Goal: Task Accomplishment & Management: Use online tool/utility

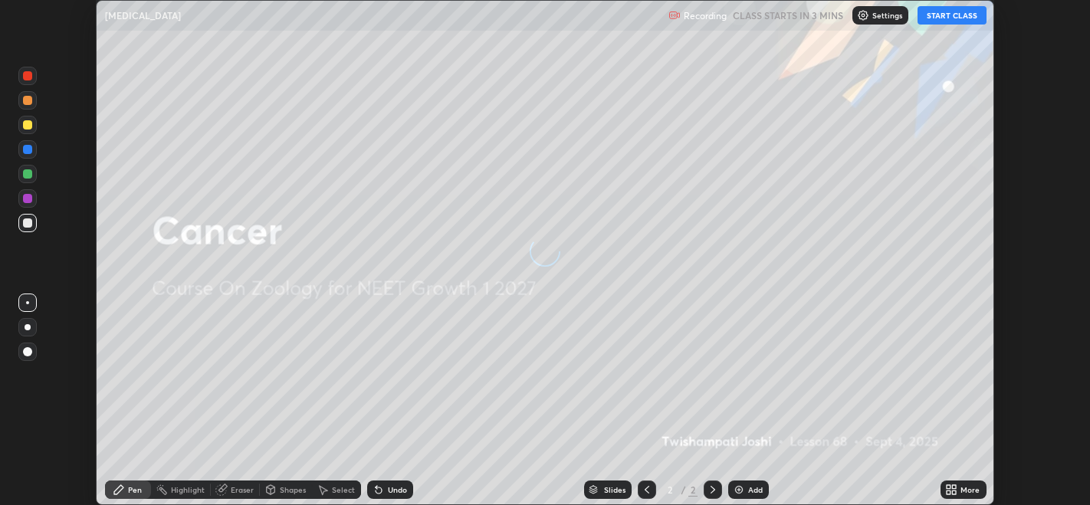
scroll to position [504, 1089]
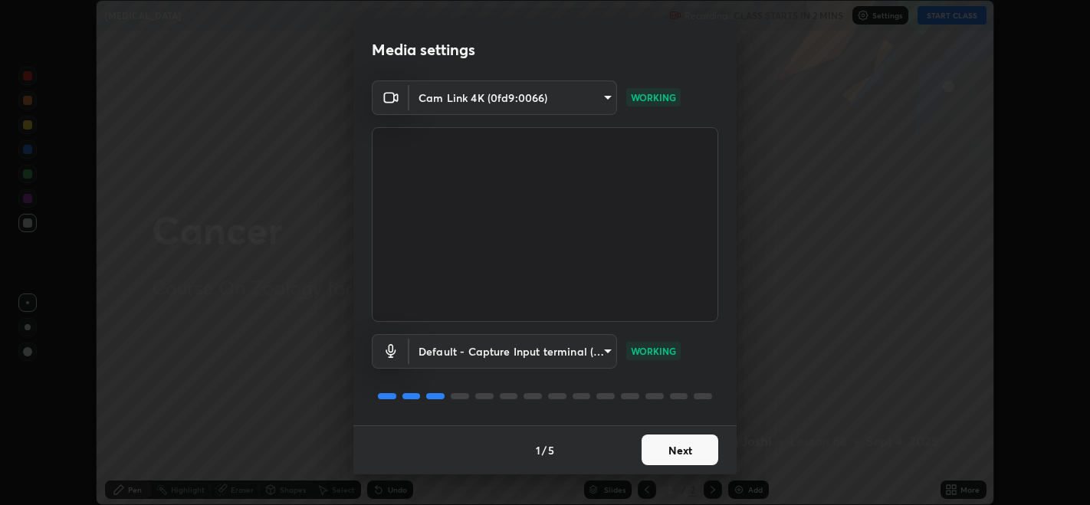
click at [672, 446] on button "Next" at bounding box center [679, 450] width 77 height 31
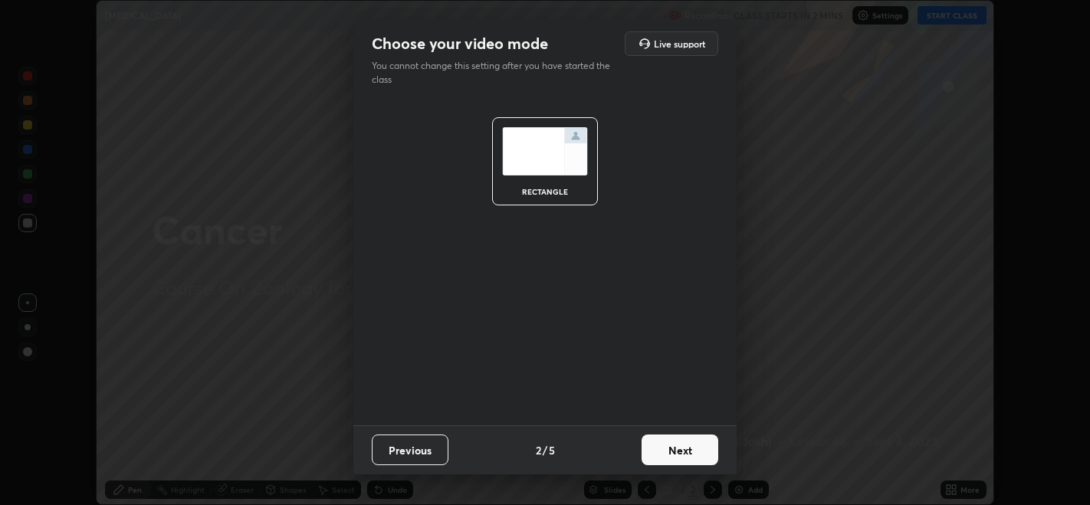
click at [681, 454] on button "Next" at bounding box center [679, 450] width 77 height 31
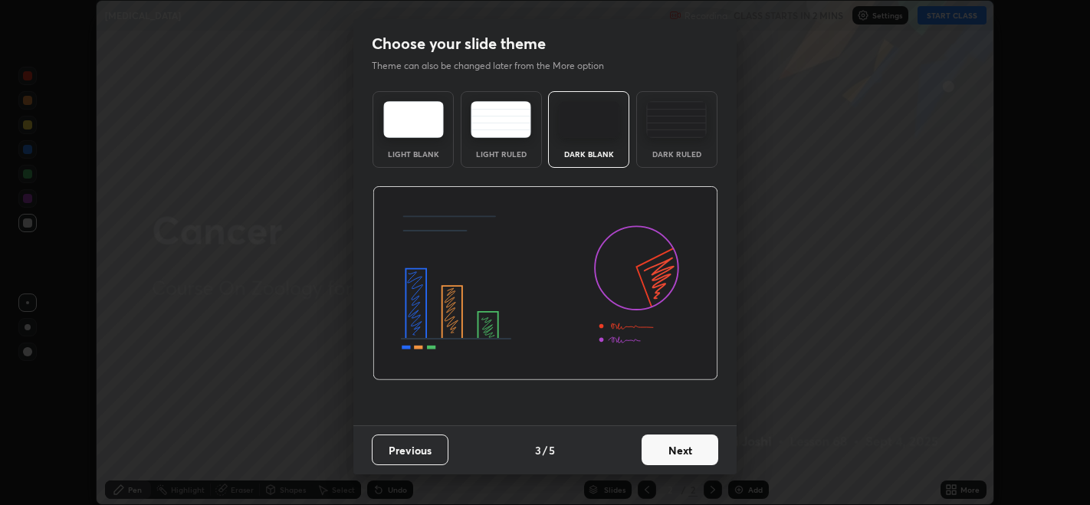
click at [696, 458] on button "Next" at bounding box center [679, 450] width 77 height 31
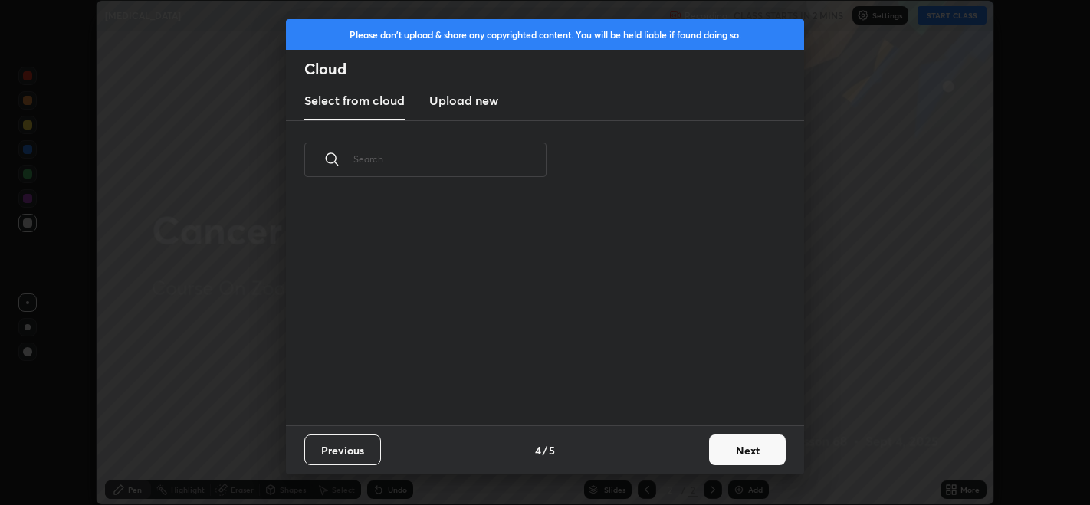
click at [687, 458] on div "Previous 4 / 5 Next" at bounding box center [545, 449] width 518 height 49
click at [745, 446] on button "Next" at bounding box center [747, 450] width 77 height 31
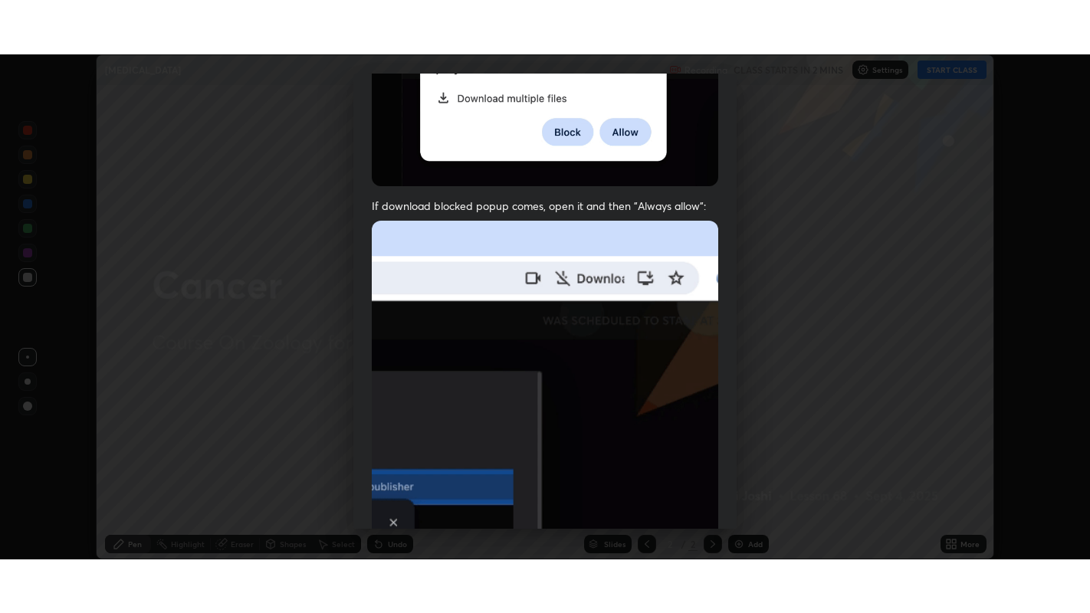
scroll to position [310, 0]
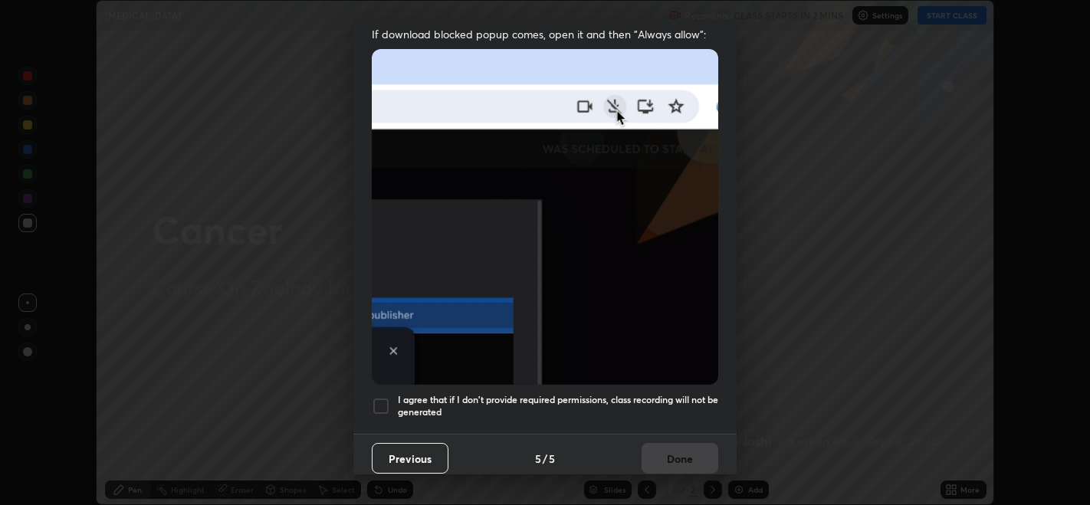
click at [378, 397] on div at bounding box center [381, 406] width 18 height 18
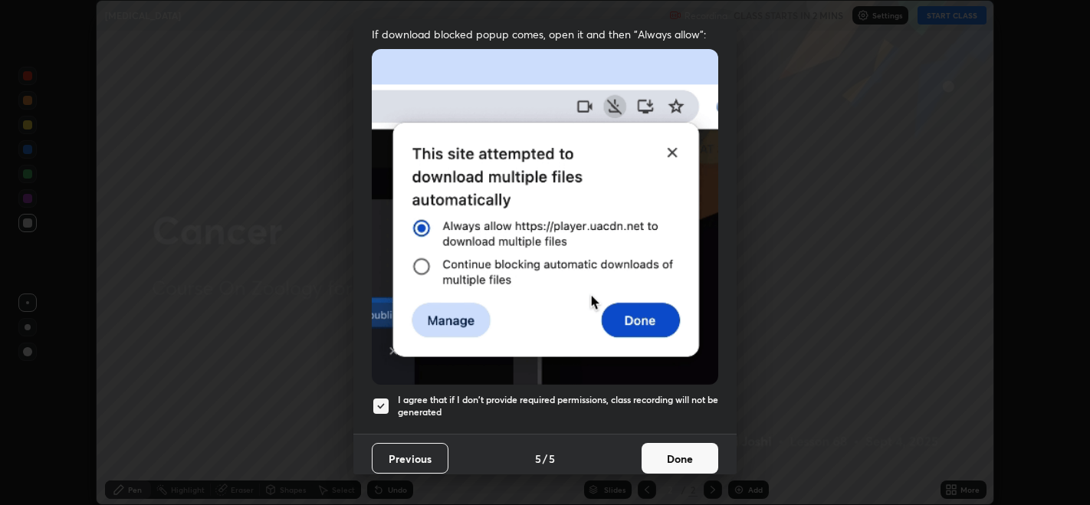
click at [671, 443] on button "Done" at bounding box center [679, 458] width 77 height 31
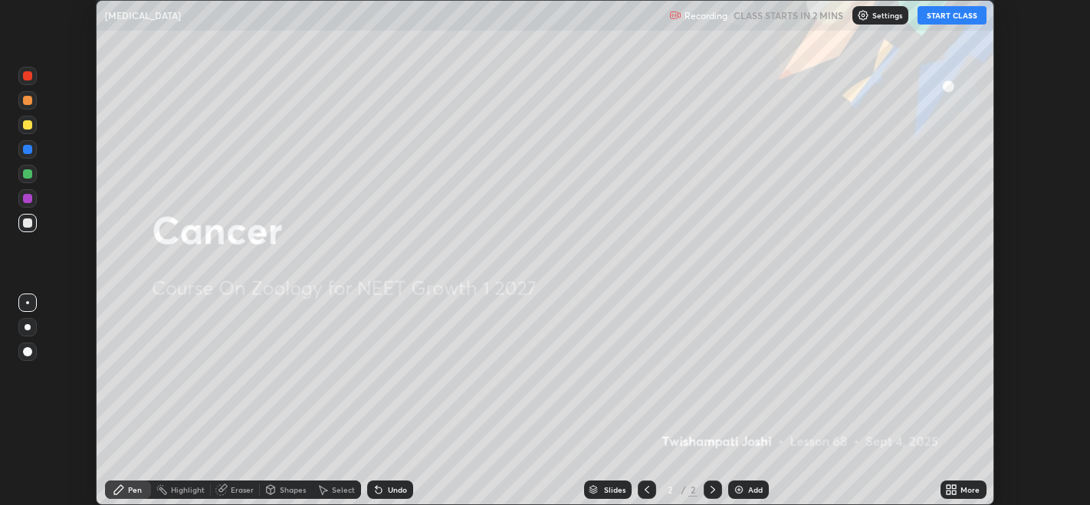
click at [948, 492] on icon at bounding box center [948, 492] width 4 height 4
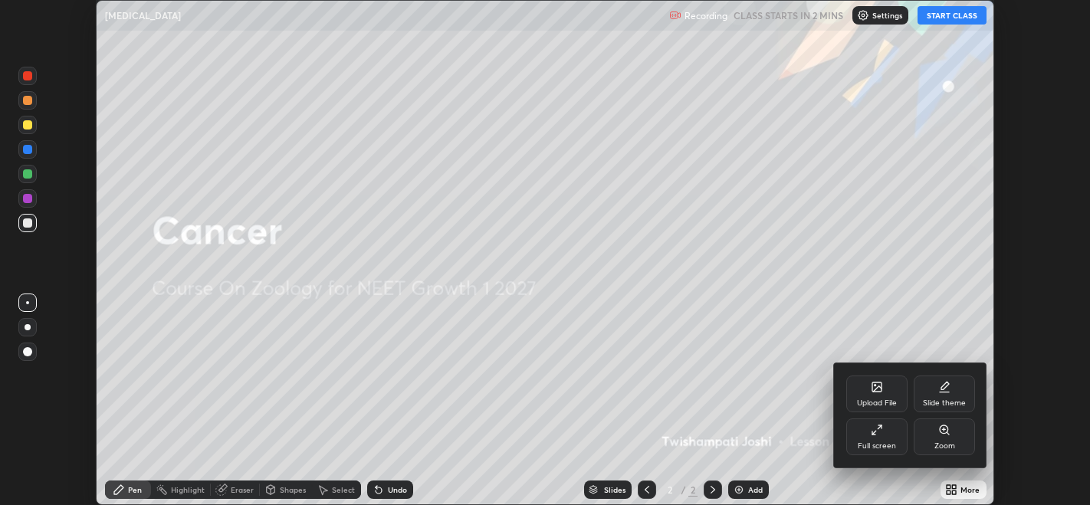
click at [861, 444] on div "Full screen" at bounding box center [877, 446] width 38 height 8
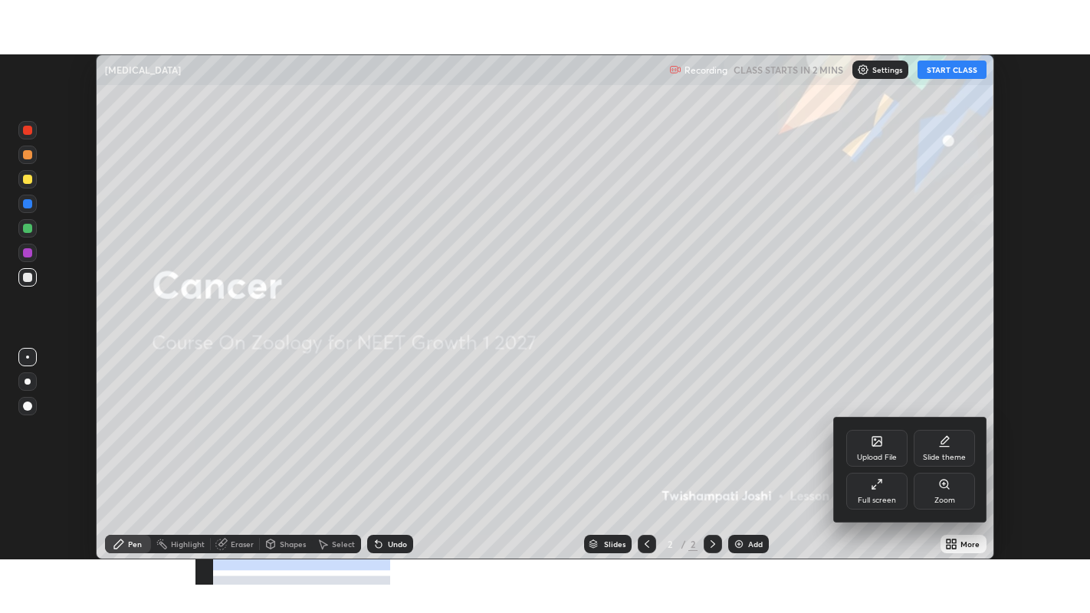
scroll to position [613, 1090]
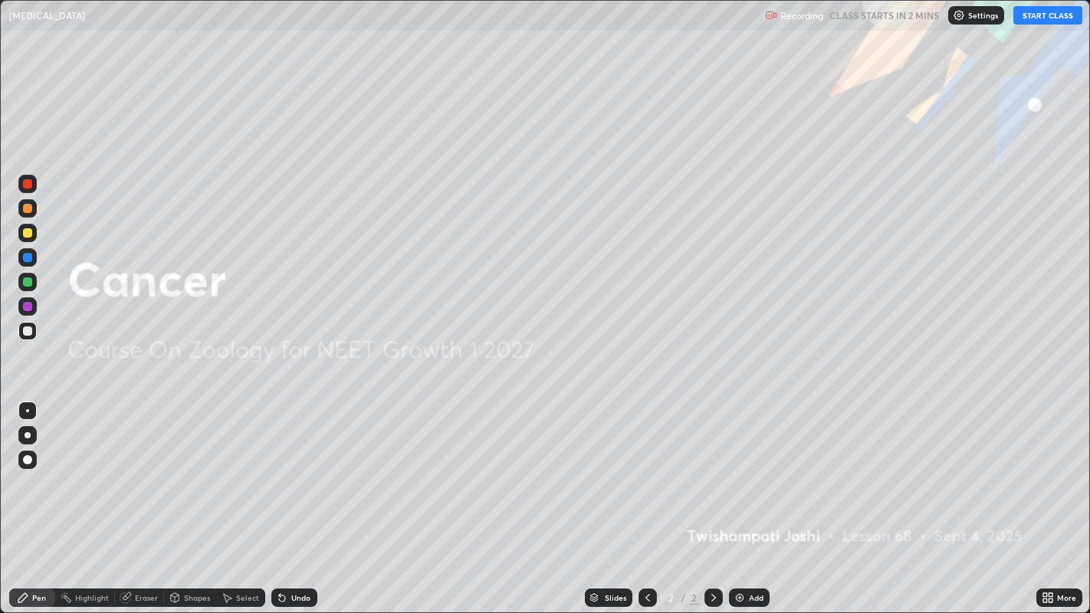
click at [1046, 16] on button "START CLASS" at bounding box center [1047, 15] width 69 height 18
click at [753, 504] on div "Add" at bounding box center [756, 598] width 15 height 8
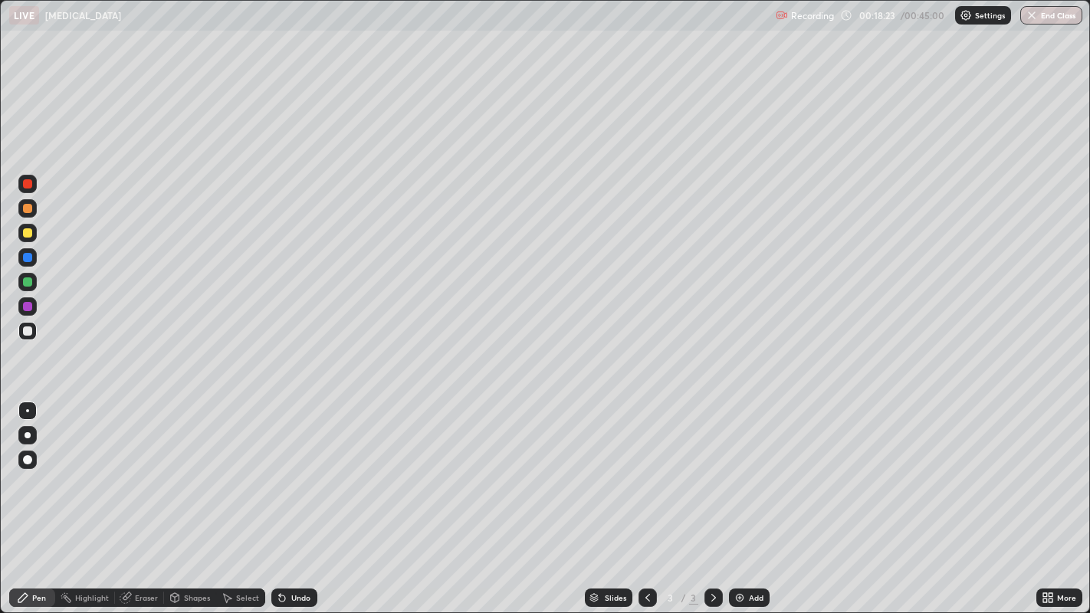
click at [122, 504] on icon at bounding box center [125, 598] width 10 height 10
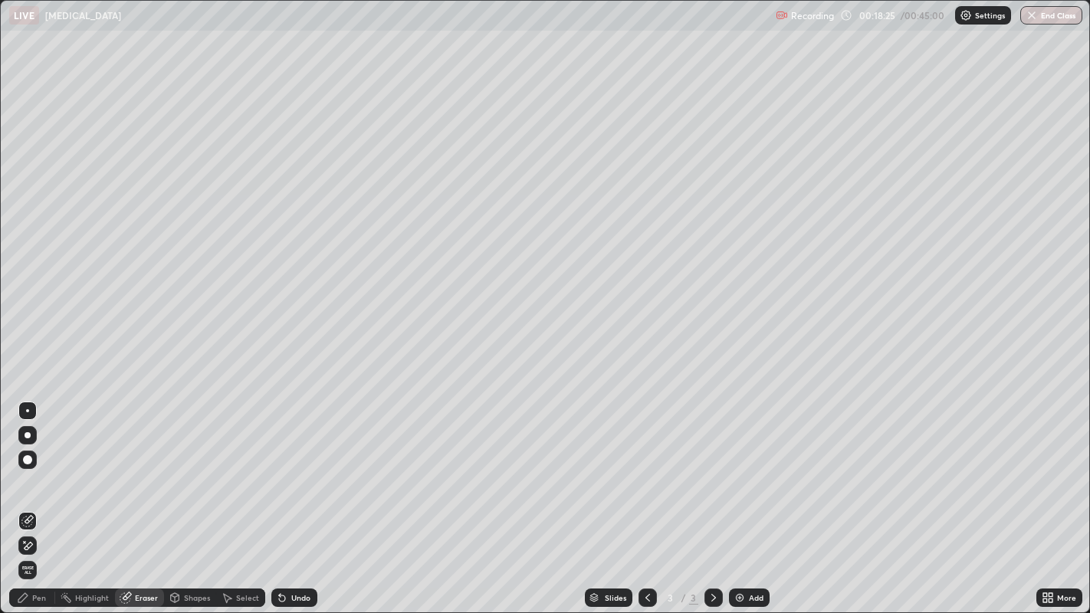
click at [27, 504] on span "Erase all" at bounding box center [27, 570] width 17 height 9
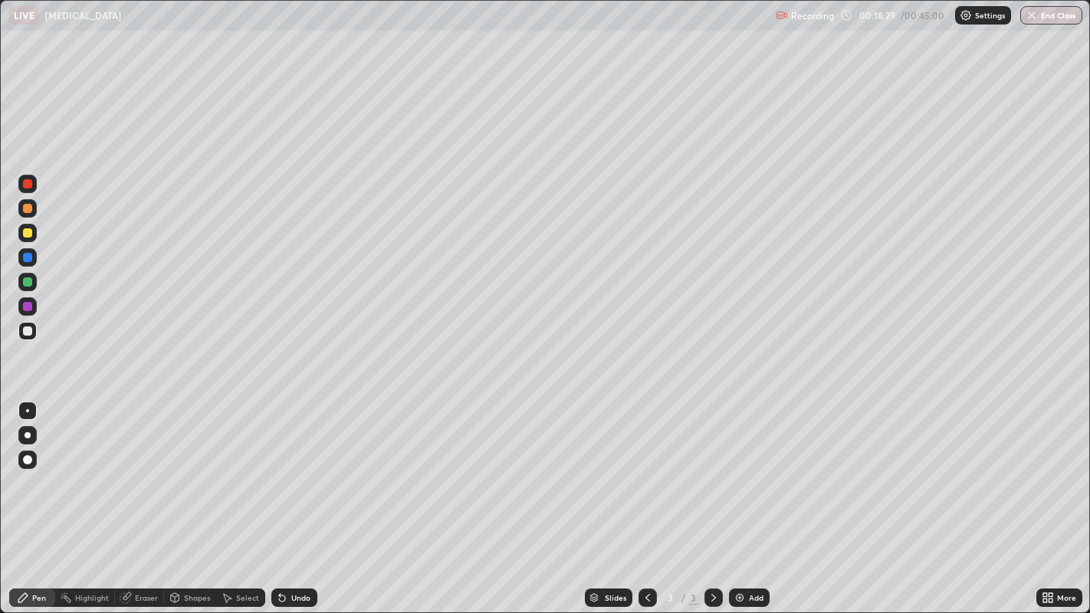
click at [26, 188] on div at bounding box center [27, 183] width 9 height 9
click at [28, 434] on div at bounding box center [28, 435] width 6 height 6
click at [29, 460] on div at bounding box center [27, 459] width 9 height 9
click at [26, 235] on div at bounding box center [27, 232] width 9 height 9
click at [28, 418] on div at bounding box center [27, 411] width 18 height 18
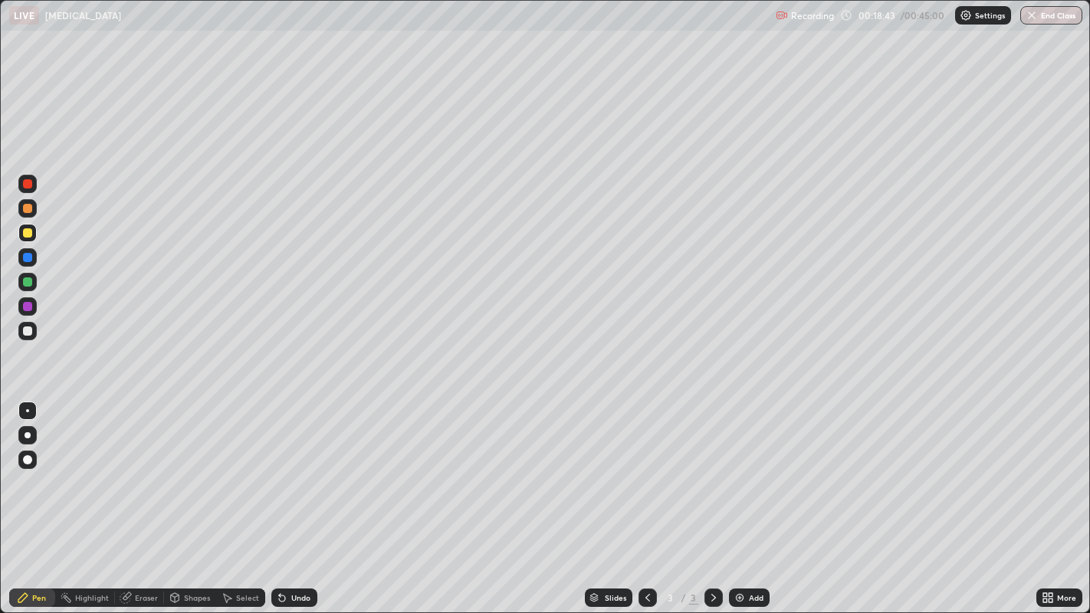
click at [28, 438] on div at bounding box center [27, 435] width 18 height 18
click at [28, 335] on div at bounding box center [27, 330] width 9 height 9
click at [30, 235] on div at bounding box center [27, 232] width 9 height 9
click at [26, 233] on div at bounding box center [27, 232] width 9 height 9
click at [30, 257] on div at bounding box center [27, 257] width 9 height 9
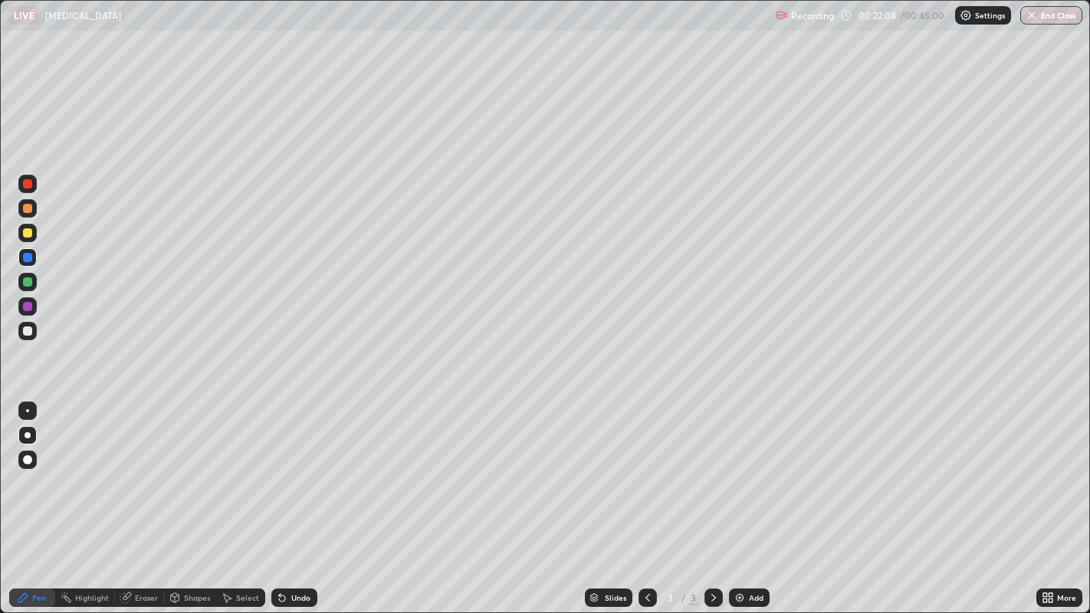
click at [27, 261] on div at bounding box center [27, 257] width 9 height 9
click at [23, 332] on div at bounding box center [27, 330] width 9 height 9
click at [28, 241] on div at bounding box center [27, 233] width 18 height 18
click at [291, 504] on div "Undo" at bounding box center [300, 598] width 19 height 8
click at [287, 504] on div "Undo" at bounding box center [294, 598] width 46 height 18
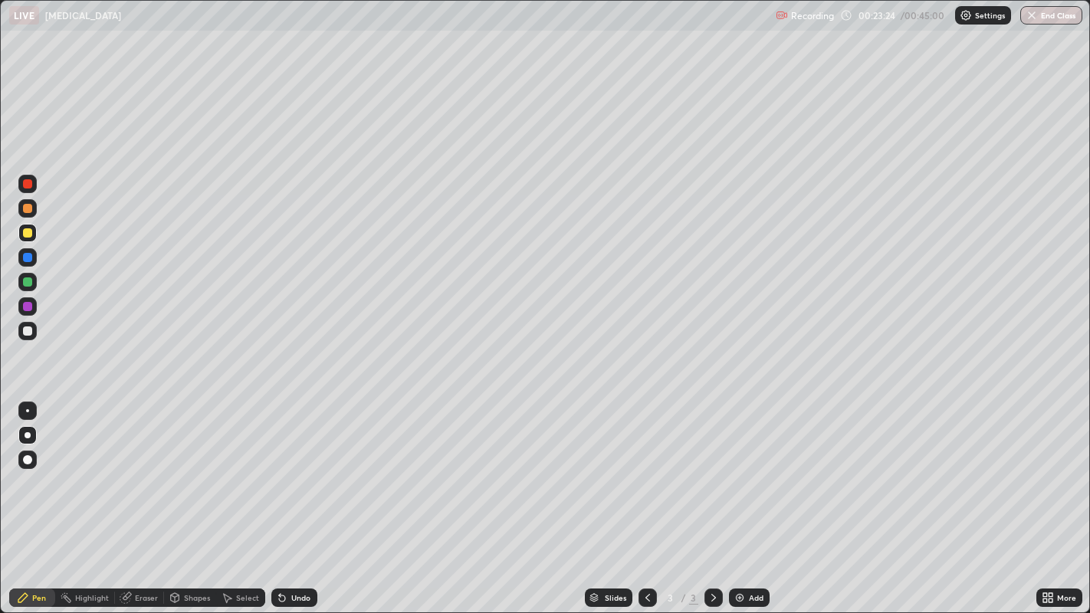
click at [26, 307] on div at bounding box center [27, 306] width 9 height 9
click at [29, 285] on div at bounding box center [27, 281] width 9 height 9
click at [21, 185] on div at bounding box center [27, 184] width 18 height 18
click at [32, 331] on div at bounding box center [27, 331] width 18 height 18
click at [26, 261] on div at bounding box center [27, 257] width 9 height 9
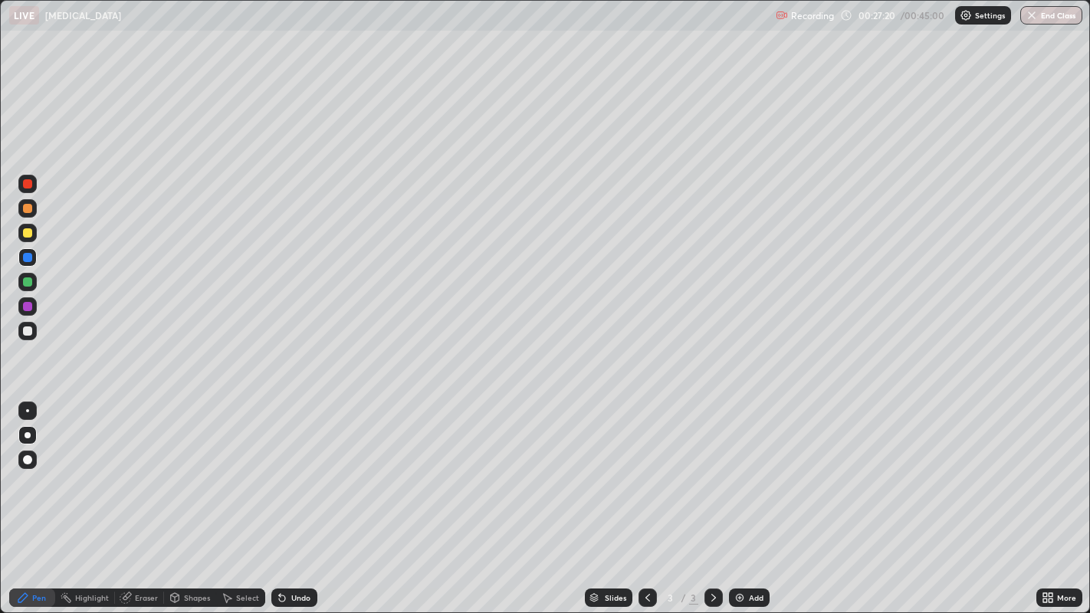
click at [744, 504] on div "Add" at bounding box center [749, 598] width 41 height 18
click at [28, 211] on div at bounding box center [27, 208] width 9 height 9
click at [27, 208] on div at bounding box center [27, 208] width 9 height 9
click at [28, 329] on div at bounding box center [27, 330] width 9 height 9
click at [27, 234] on div at bounding box center [27, 232] width 9 height 9
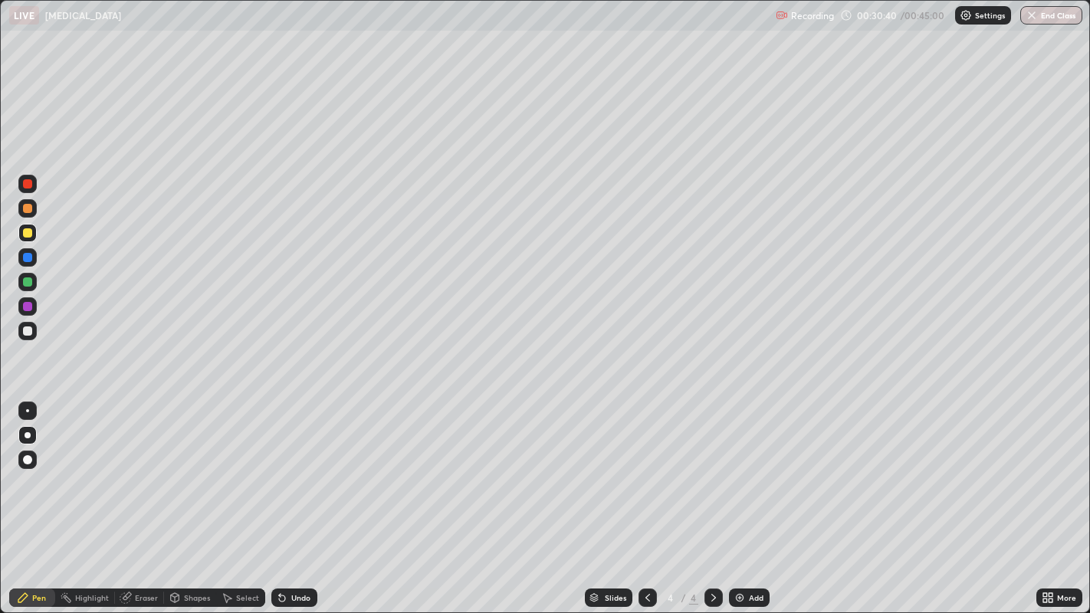
click at [645, 504] on icon at bounding box center [647, 598] width 12 height 12
click at [711, 504] on icon at bounding box center [713, 598] width 12 height 12
click at [185, 504] on div "Shapes" at bounding box center [197, 598] width 26 height 8
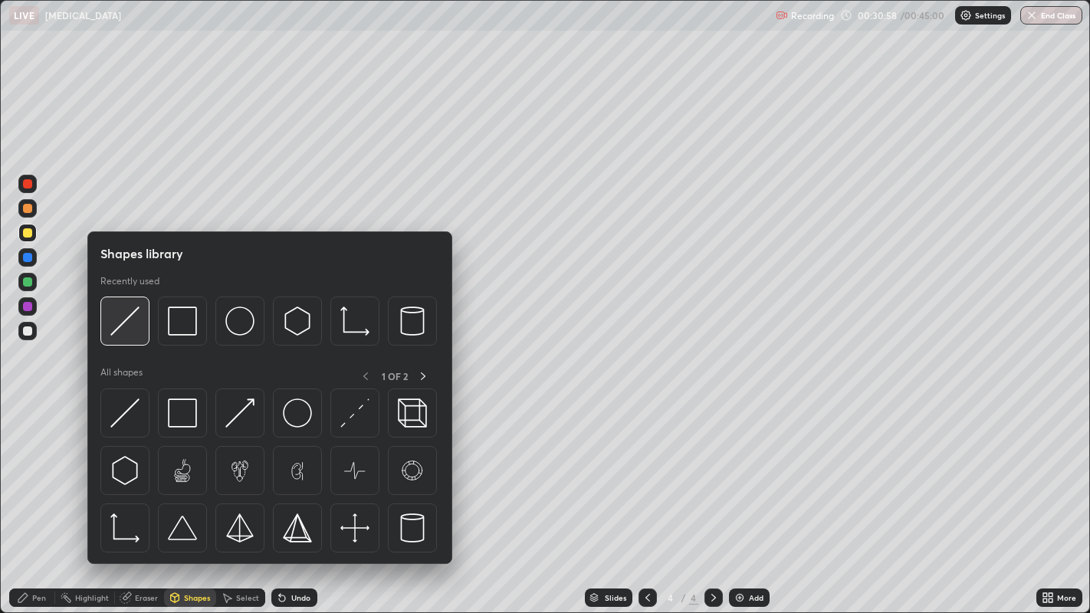
click at [130, 323] on img at bounding box center [124, 321] width 29 height 29
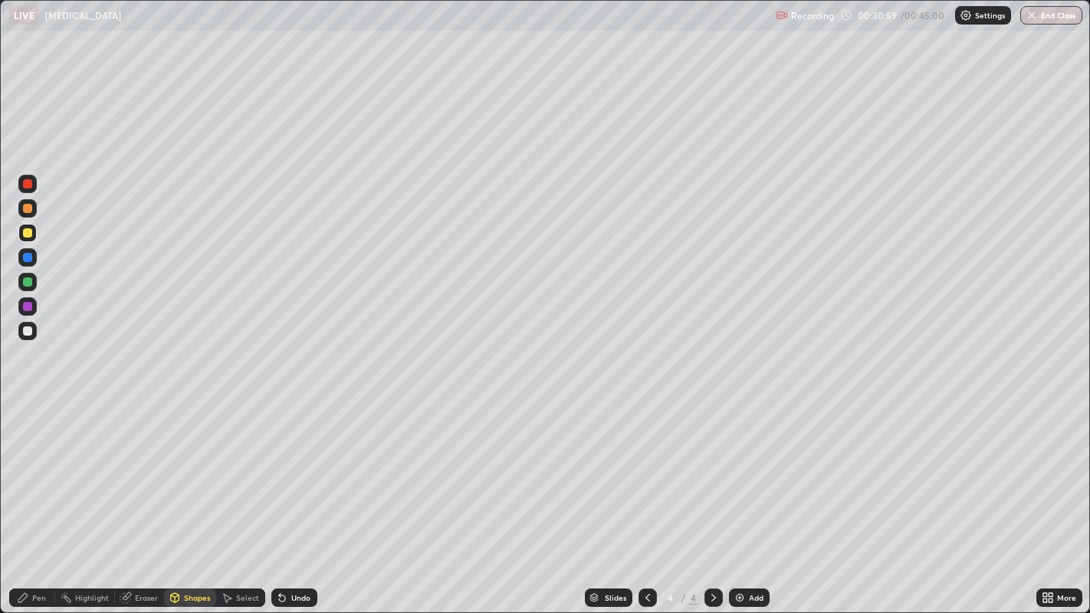
click at [26, 308] on div at bounding box center [27, 306] width 9 height 9
click at [35, 504] on div "Pen" at bounding box center [39, 598] width 14 height 8
click at [25, 333] on div at bounding box center [27, 330] width 9 height 9
click at [27, 409] on div at bounding box center [27, 410] width 3 height 3
click at [228, 504] on icon at bounding box center [228, 598] width 8 height 9
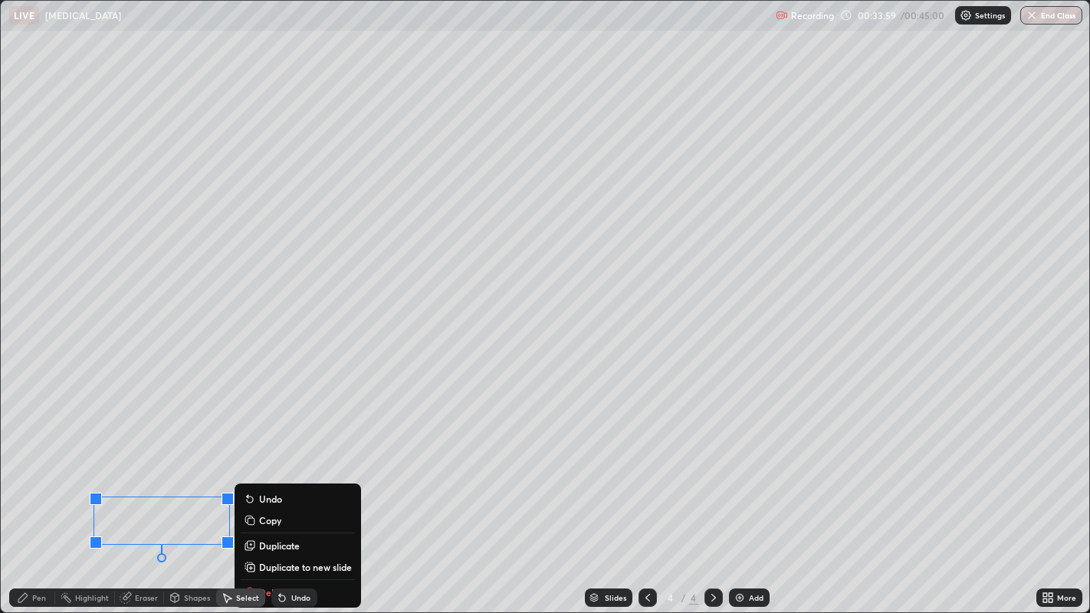
click at [68, 504] on div "0 ° Undo Copy Duplicate Duplicate to new slide Delete" at bounding box center [545, 307] width 1089 height 612
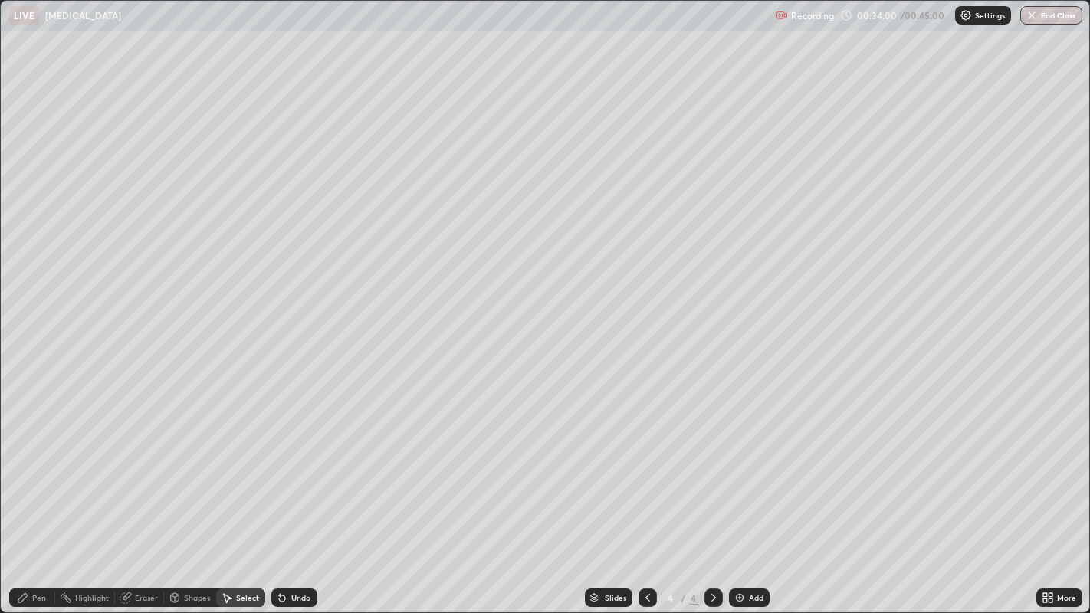
click at [32, 504] on div "Pen" at bounding box center [39, 598] width 14 height 8
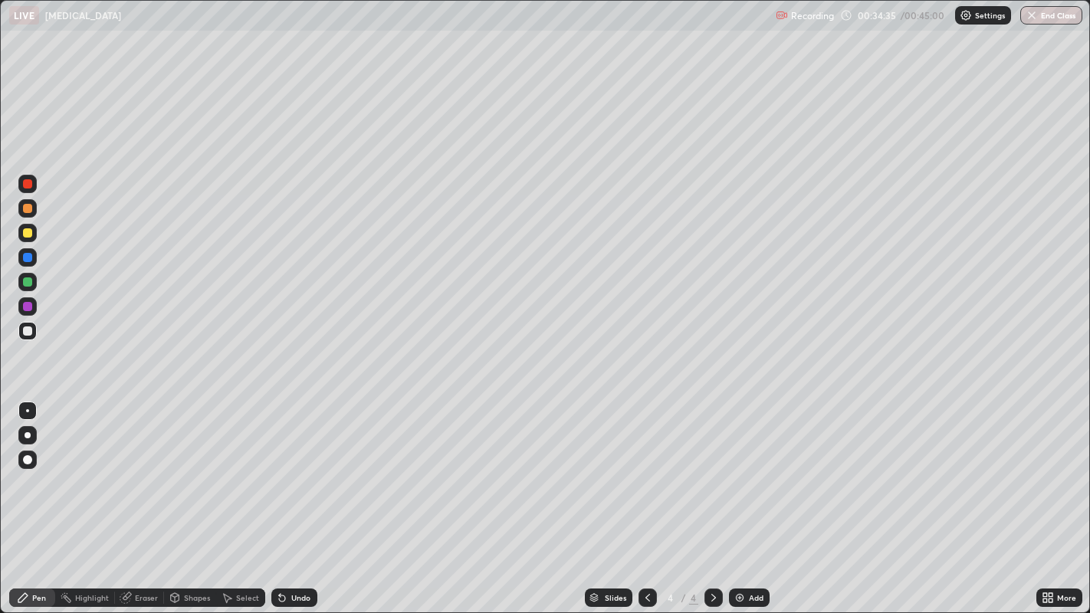
click at [27, 308] on div at bounding box center [27, 306] width 9 height 9
click at [25, 281] on div at bounding box center [27, 281] width 9 height 9
click at [246, 504] on div "Select" at bounding box center [247, 598] width 23 height 8
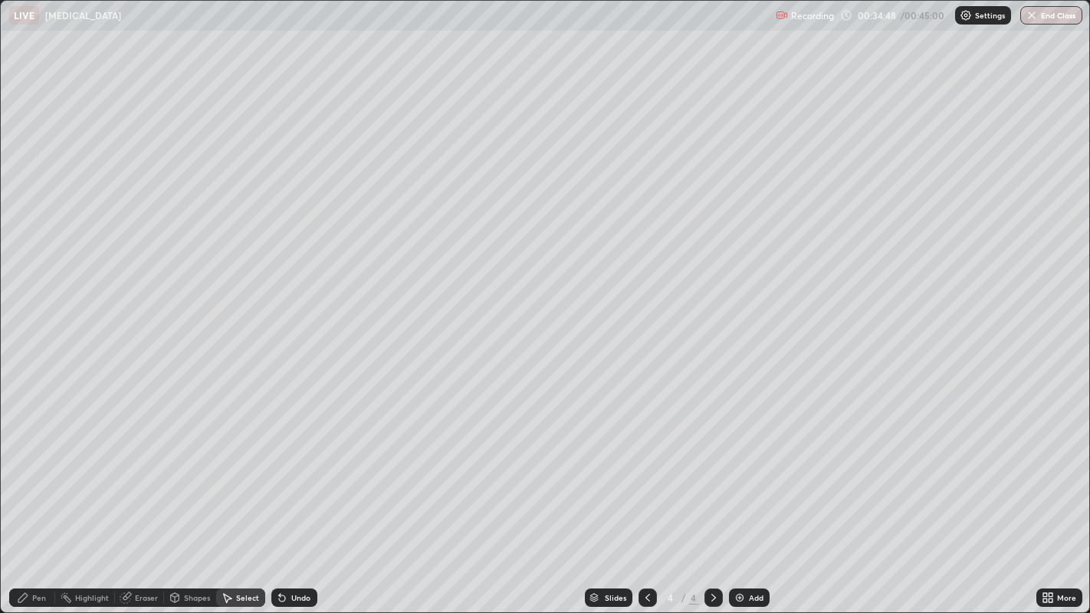
click at [238, 504] on div "Select" at bounding box center [240, 598] width 49 height 18
click at [239, 504] on div "Select" at bounding box center [240, 598] width 49 height 18
click at [237, 504] on div "Select" at bounding box center [240, 598] width 49 height 18
click at [279, 504] on icon at bounding box center [282, 598] width 6 height 6
click at [285, 504] on icon at bounding box center [282, 598] width 12 height 12
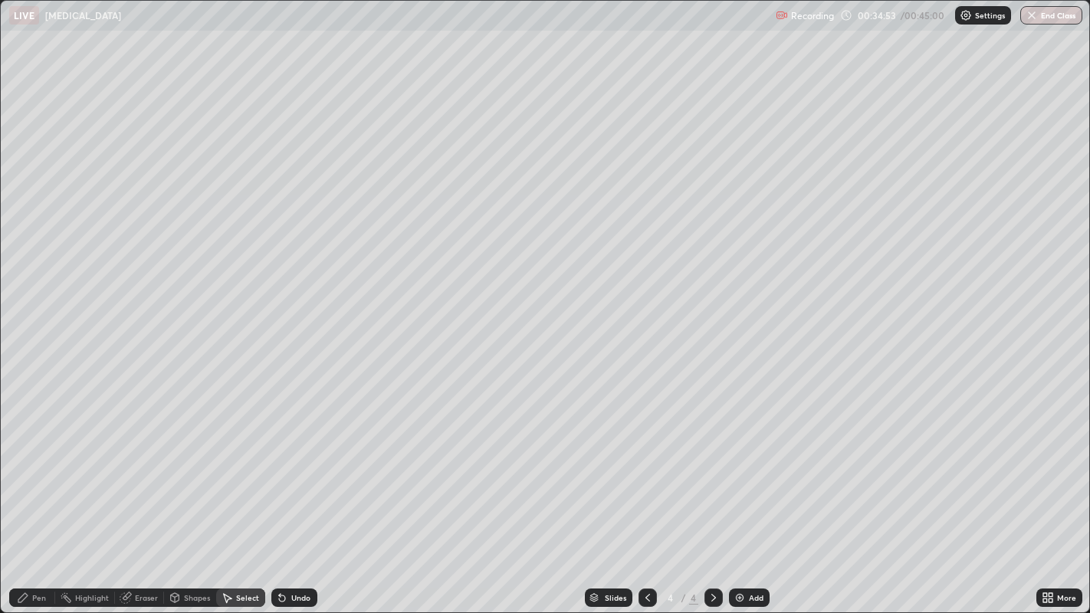
click at [0, 0] on button "Undo" at bounding box center [0, 0] width 0 height 0
click at [32, 504] on div "Pen" at bounding box center [39, 598] width 14 height 8
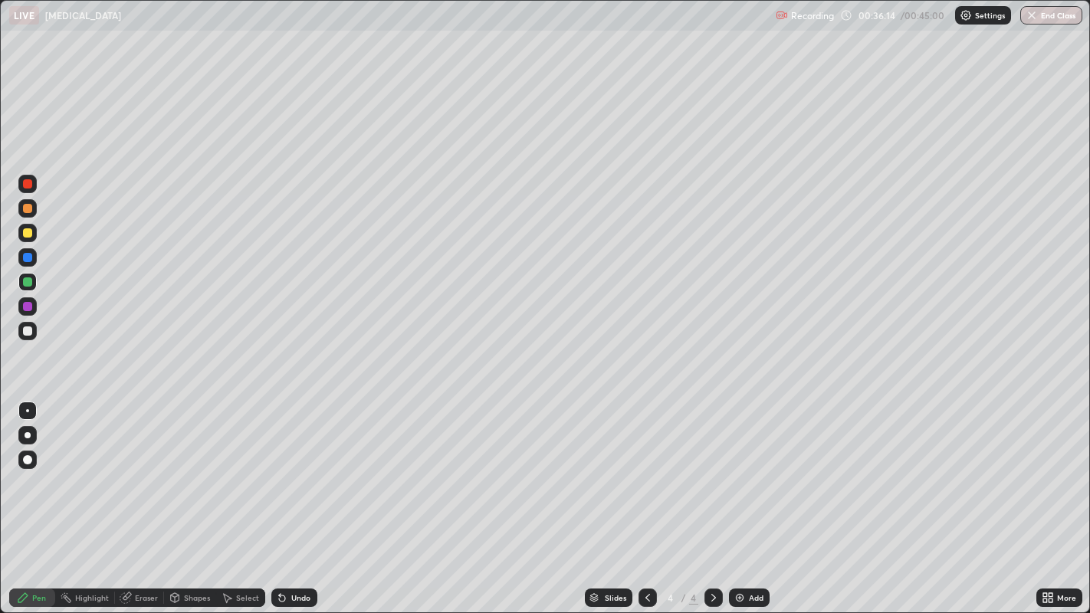
click at [28, 211] on div at bounding box center [27, 208] width 9 height 9
click at [294, 504] on div "Undo" at bounding box center [300, 598] width 19 height 8
click at [291, 504] on div "Undo" at bounding box center [300, 598] width 19 height 8
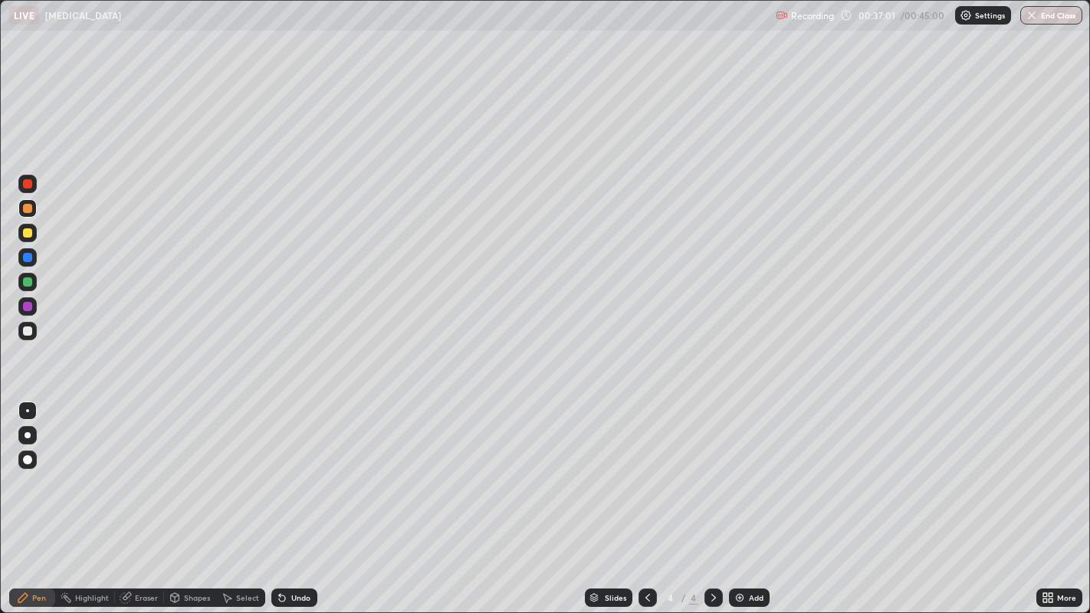
click at [27, 258] on div at bounding box center [27, 257] width 9 height 9
click at [291, 504] on div "Undo" at bounding box center [300, 598] width 19 height 8
click at [302, 504] on div "Undo" at bounding box center [300, 598] width 19 height 8
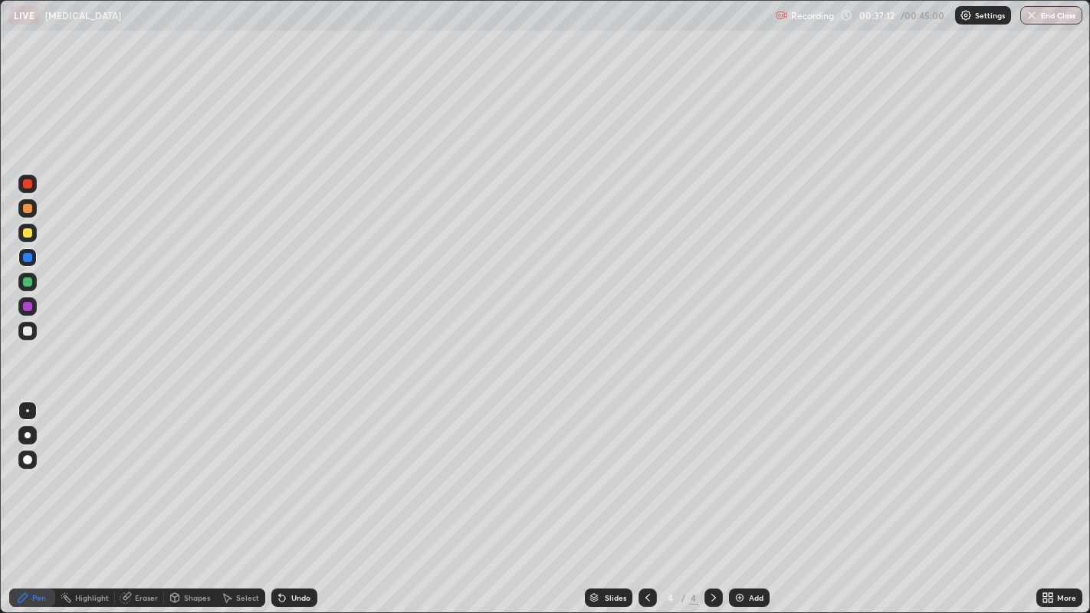
click at [303, 504] on div "Undo" at bounding box center [300, 598] width 19 height 8
click at [1051, 504] on icon at bounding box center [1050, 595] width 4 height 4
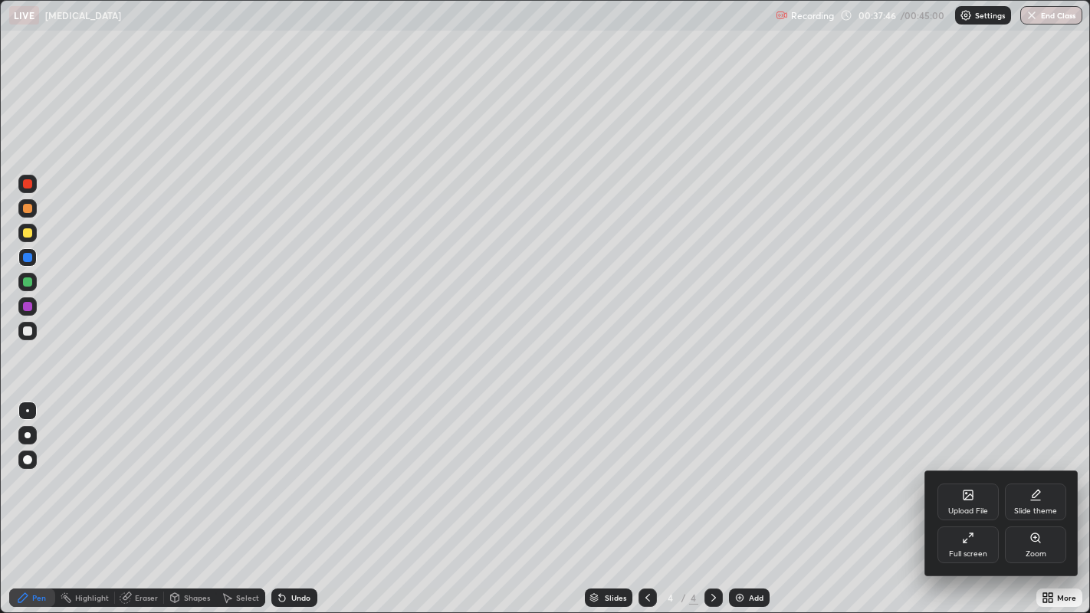
click at [952, 504] on div "Full screen" at bounding box center [967, 544] width 61 height 37
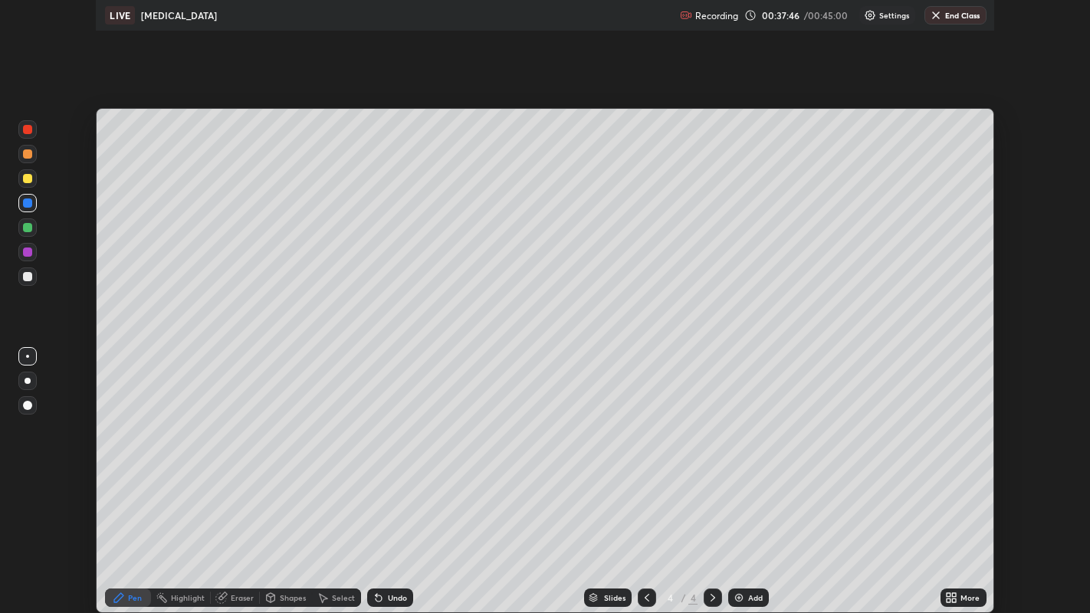
scroll to position [76131, 75546]
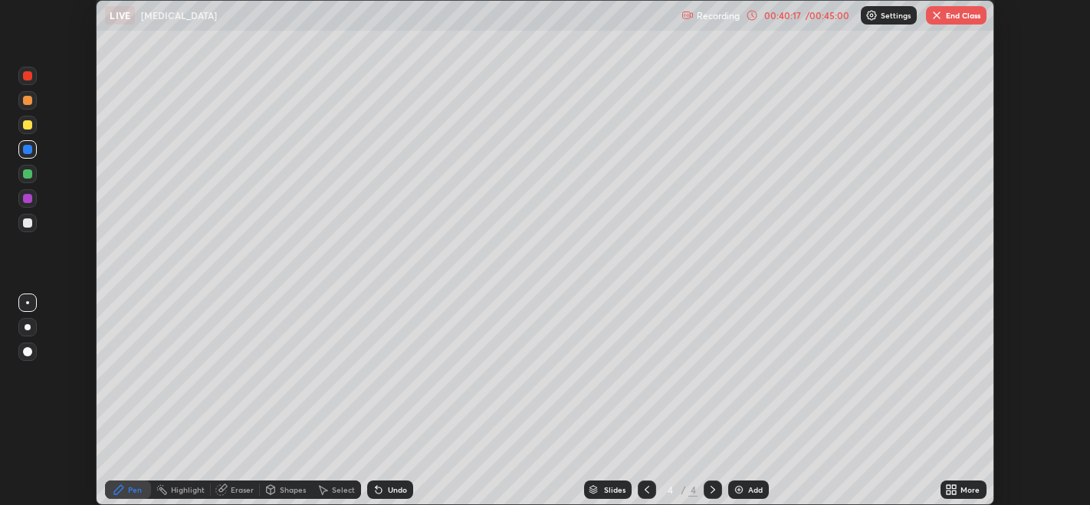
click at [954, 484] on icon at bounding box center [951, 490] width 12 height 12
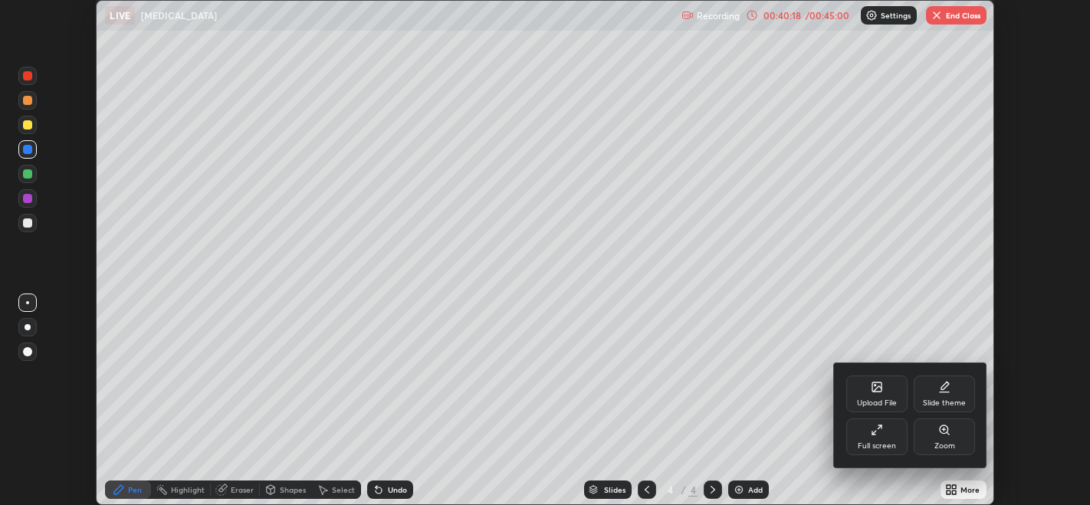
click at [870, 447] on div "Full screen" at bounding box center [877, 446] width 38 height 8
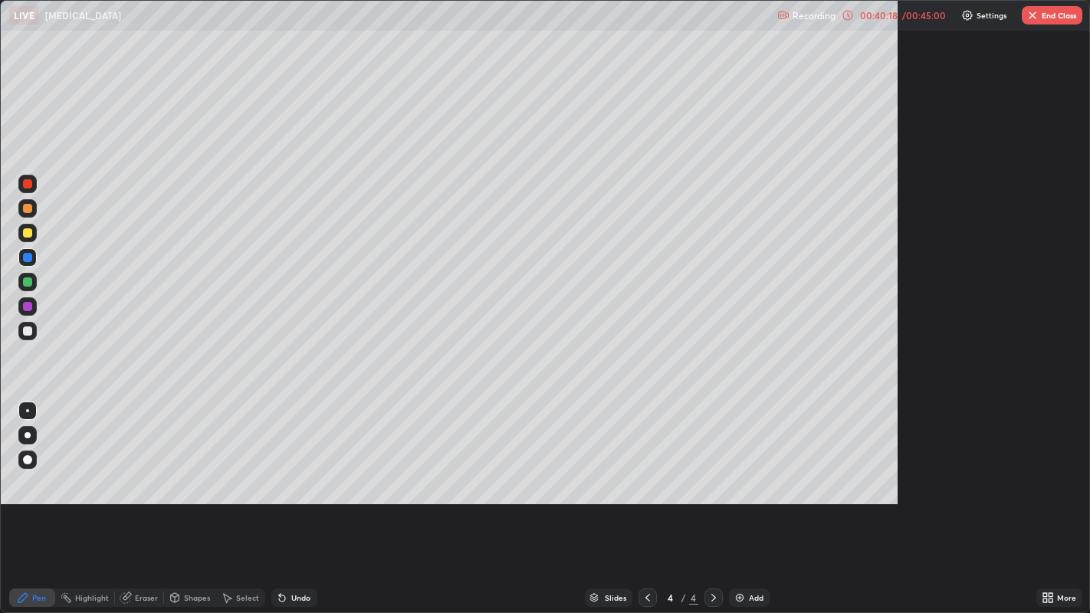
scroll to position [613, 1090]
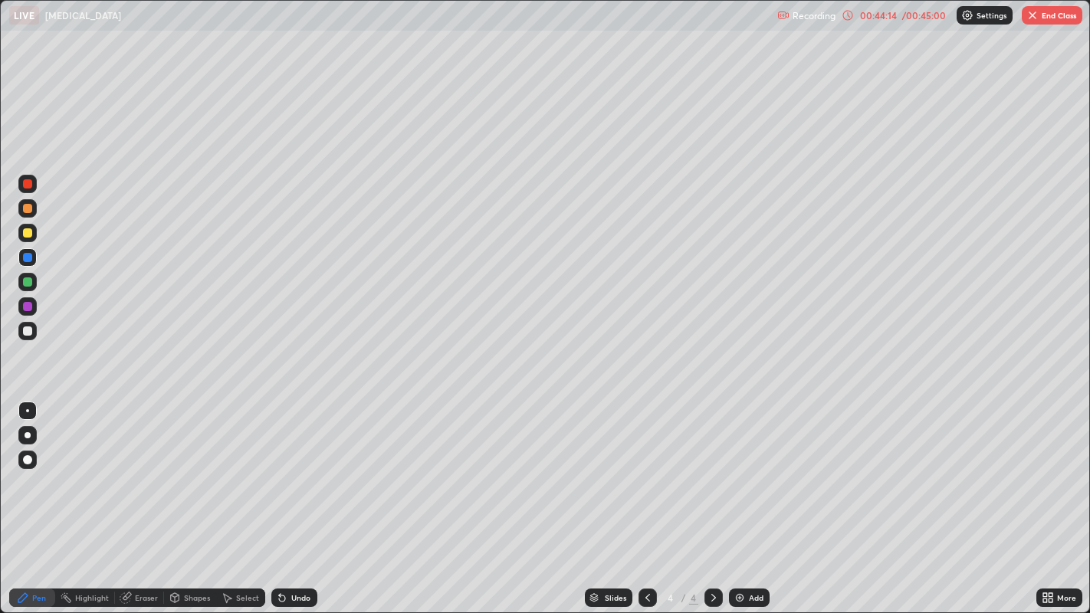
click at [1045, 21] on button "End Class" at bounding box center [1052, 15] width 61 height 18
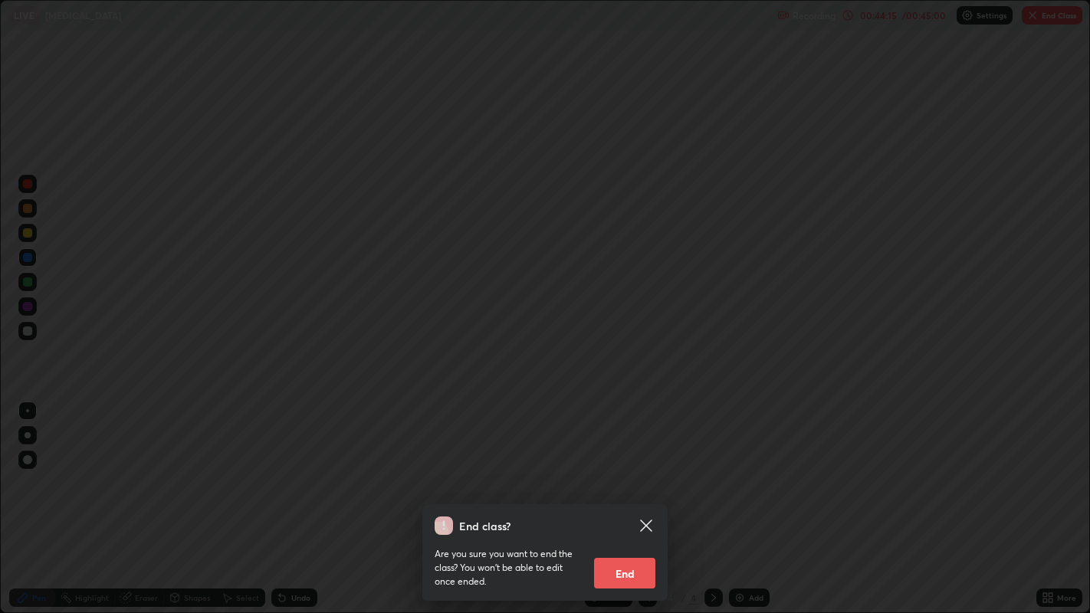
click at [627, 504] on button "End" at bounding box center [624, 573] width 61 height 31
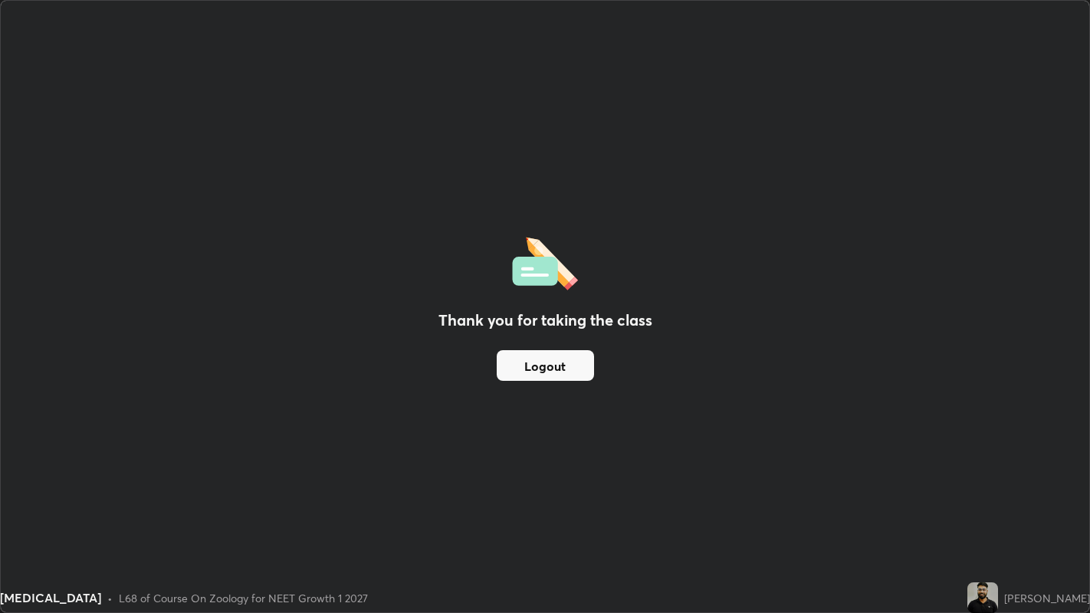
click at [523, 368] on button "Logout" at bounding box center [545, 365] width 97 height 31
